Goal: Task Accomplishment & Management: Use online tool/utility

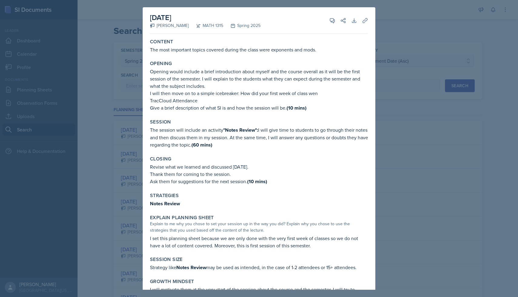
select select "a681a9dd-bef2-4d44-b64a-82040801c701"
select select "1bbcdf22-99f9-450b-9f19-770aad2fb55d"
select select "2"
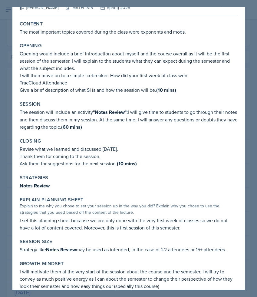
scroll to position [18, 0]
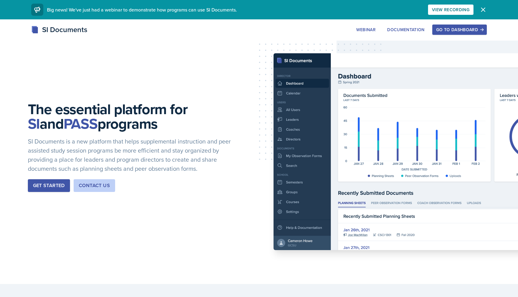
click at [50, 187] on div "Get Started" at bounding box center [49, 185] width 32 height 7
click at [459, 31] on div "Go to Dashboard" at bounding box center [459, 29] width 47 height 5
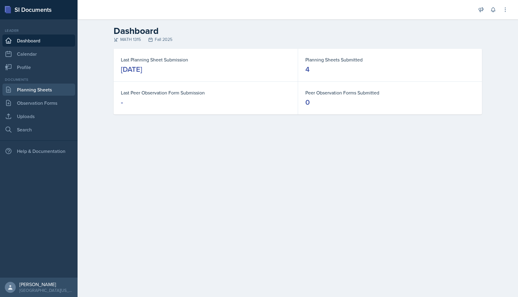
click at [51, 91] on link "Planning Sheets" at bounding box center [38, 90] width 73 height 12
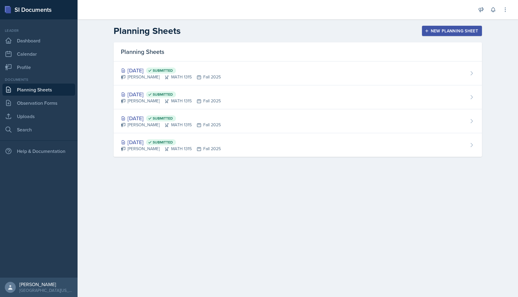
click at [471, 31] on div "New Planning Sheet" at bounding box center [452, 30] width 52 height 5
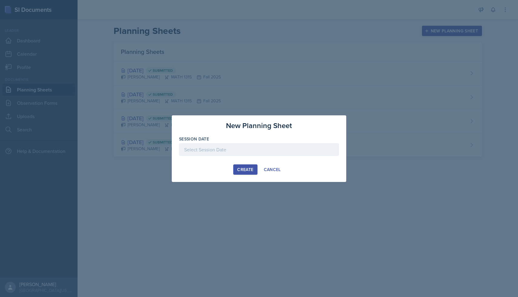
click at [252, 152] on div at bounding box center [259, 149] width 160 height 13
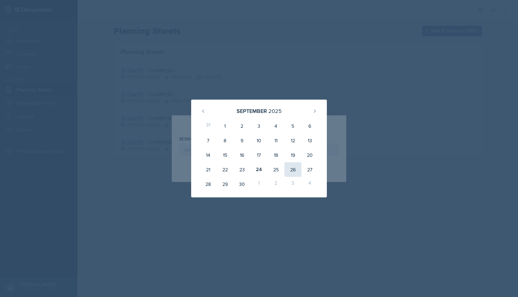
click at [292, 170] on div "26" at bounding box center [292, 169] width 17 height 15
type input "September 26th, 2025"
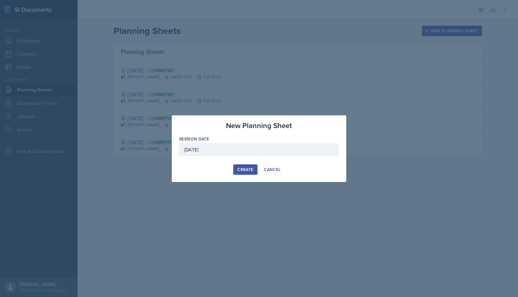
click at [247, 167] on div "Create" at bounding box center [245, 169] width 16 height 5
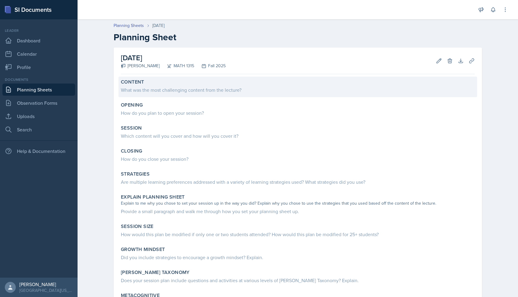
click at [270, 86] on div "What was the most challenging content from the lecture?" at bounding box center [297, 89] width 353 height 8
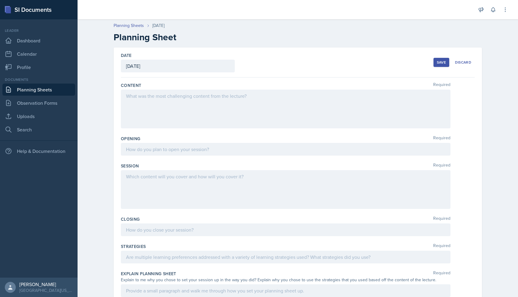
click at [255, 104] on div at bounding box center [285, 109] width 329 height 39
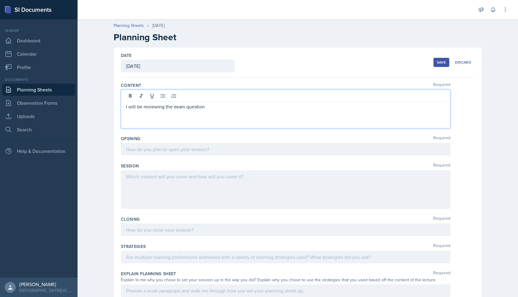
click at [166, 107] on p "I will be reviewing the exam question" at bounding box center [285, 106] width 319 height 7
click at [223, 107] on p "I will be reviewing one of the exam question" at bounding box center [285, 106] width 319 height 7
drag, startPoint x: 198, startPoint y: 108, endPoint x: 188, endPoint y: 108, distance: 10.3
click at [188, 108] on p "I will be reviewing one of the exam question sets" at bounding box center [285, 106] width 319 height 7
click at [266, 110] on p "I will be reviewing one of the midterm question sets" at bounding box center [285, 106] width 319 height 7
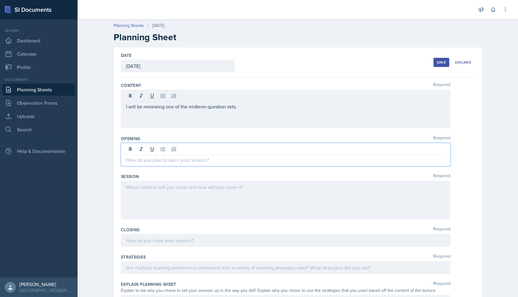
click at [239, 148] on div at bounding box center [285, 154] width 329 height 23
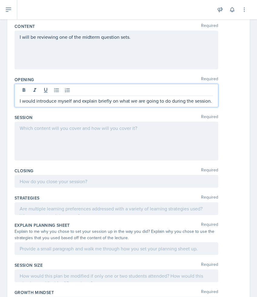
scroll to position [60, 0]
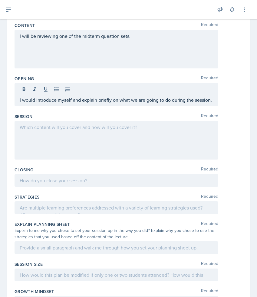
click at [150, 145] on div at bounding box center [117, 140] width 204 height 39
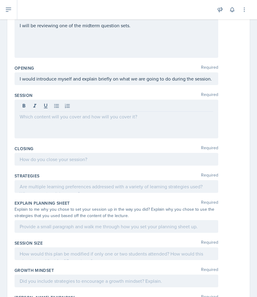
click at [214, 82] on div "I would introduce myself and explain briefly on what we are going to do during …" at bounding box center [117, 78] width 204 height 13
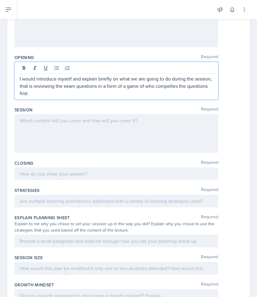
click at [170, 86] on p "I would introduce myself and explain briefly on what we are going to do during …" at bounding box center [116, 86] width 193 height 22
click at [166, 95] on p "I would introduce myself and explain briefly on what we are going to do during …" at bounding box center [116, 86] width 193 height 22
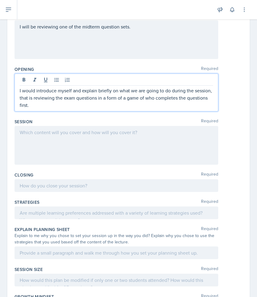
scroll to position [72, 0]
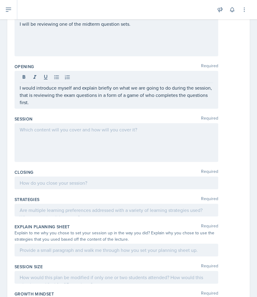
click at [58, 134] on div at bounding box center [117, 142] width 204 height 39
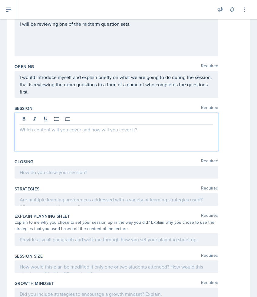
scroll to position [83, 0]
